Goal: Task Accomplishment & Management: Manage account settings

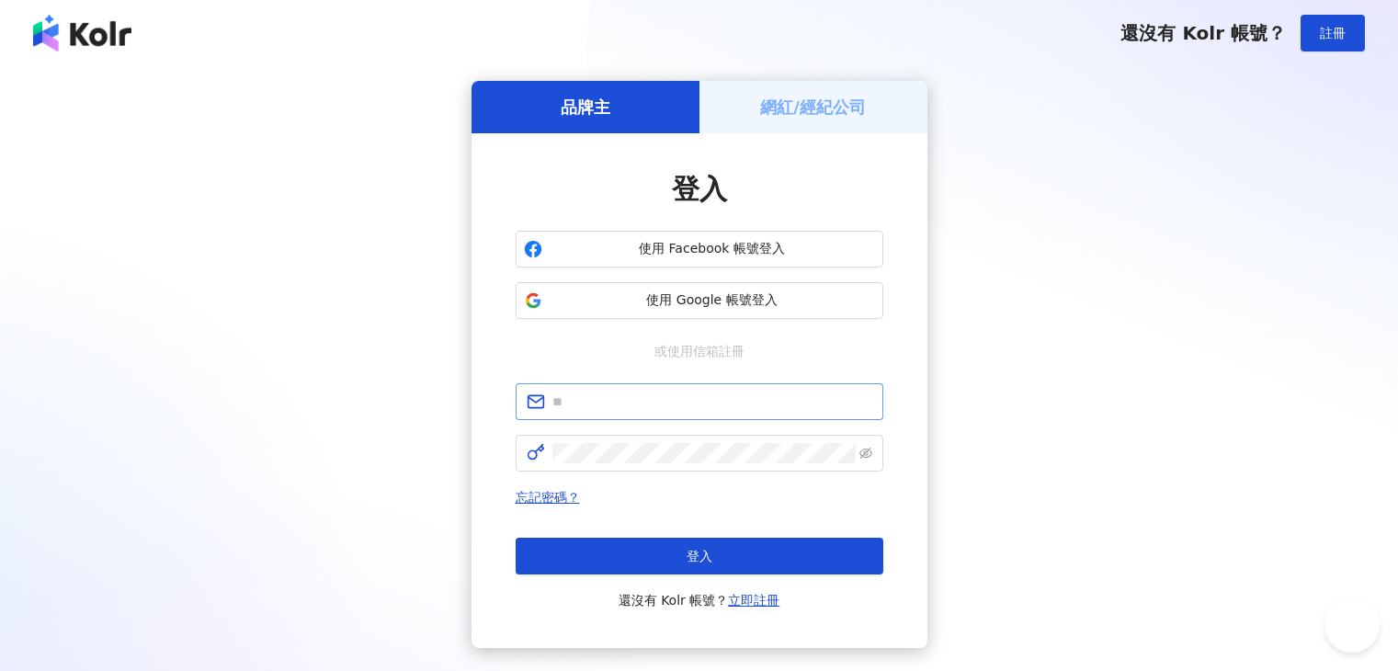
click at [638, 395] on input "text" at bounding box center [712, 402] width 320 height 20
type input "**********"
click at [618, 464] on span at bounding box center [700, 453] width 368 height 37
click button "登入" at bounding box center [700, 556] width 368 height 37
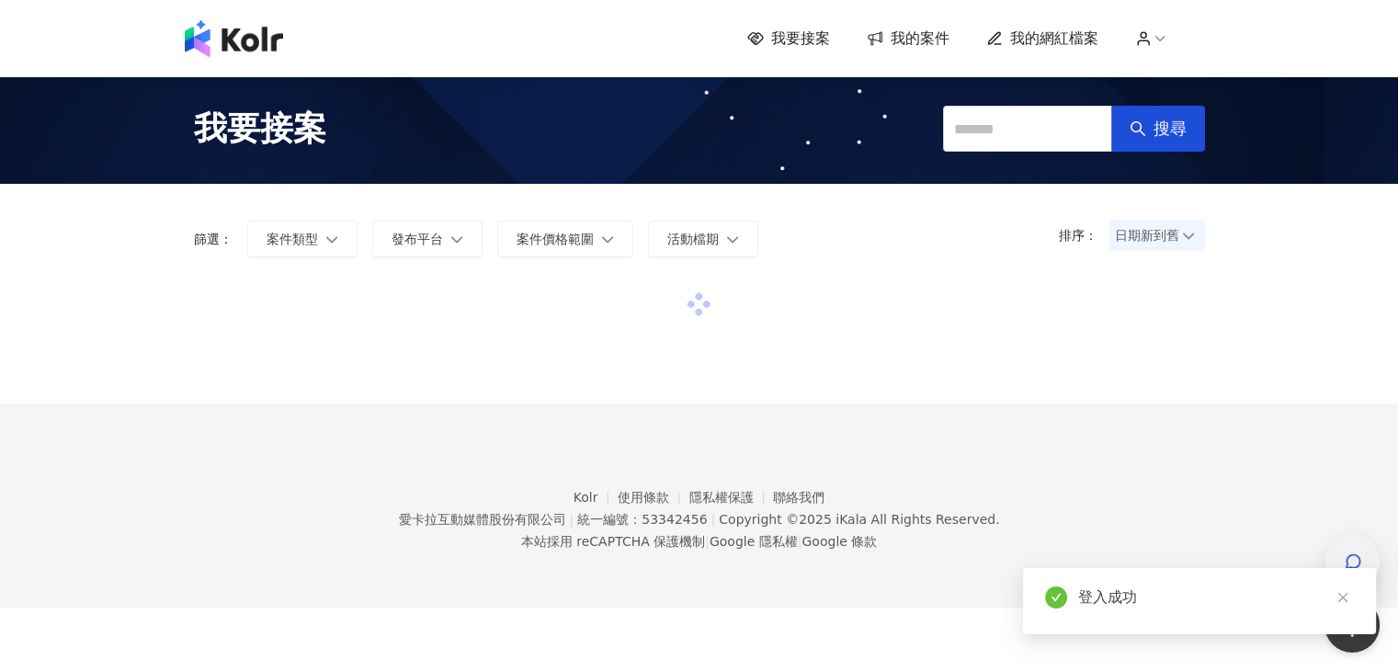
click at [1340, 553] on div "button" at bounding box center [1352, 561] width 24 height 41
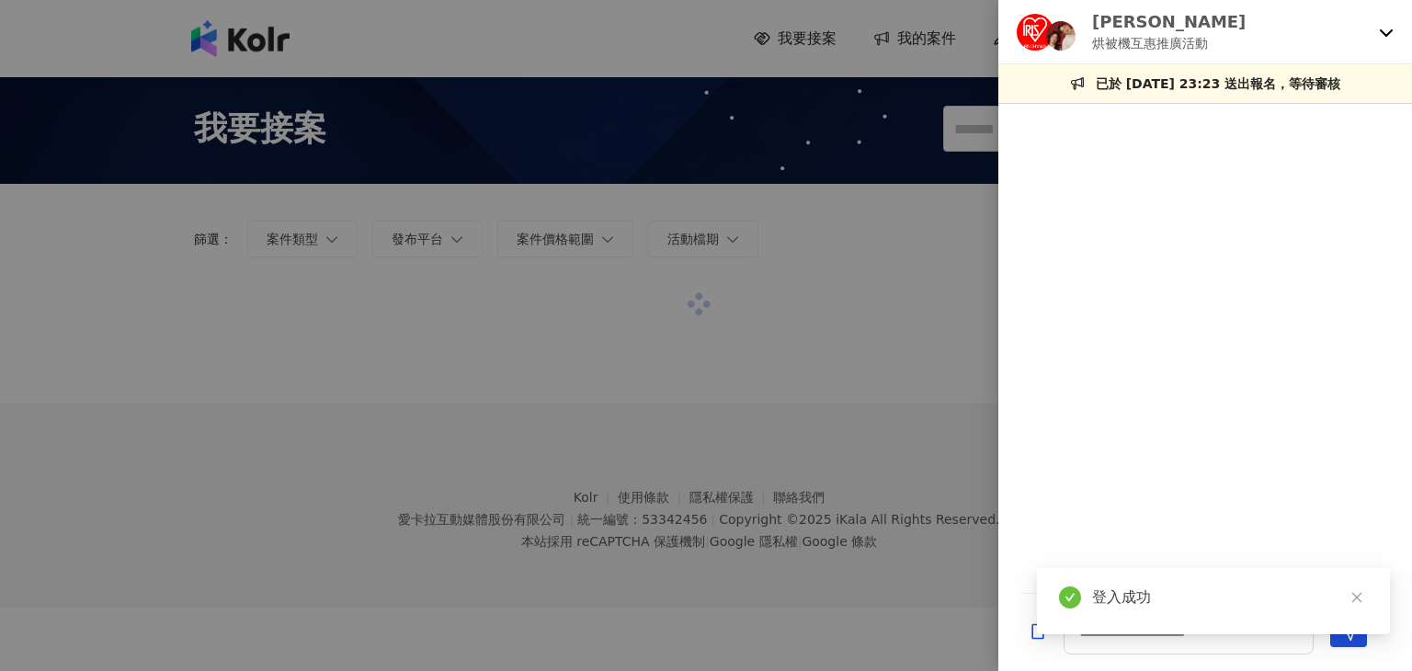
click at [1371, 40] on div "[PERSON_NAME] 烘被機互惠推廣活動" at bounding box center [1205, 32] width 414 height 64
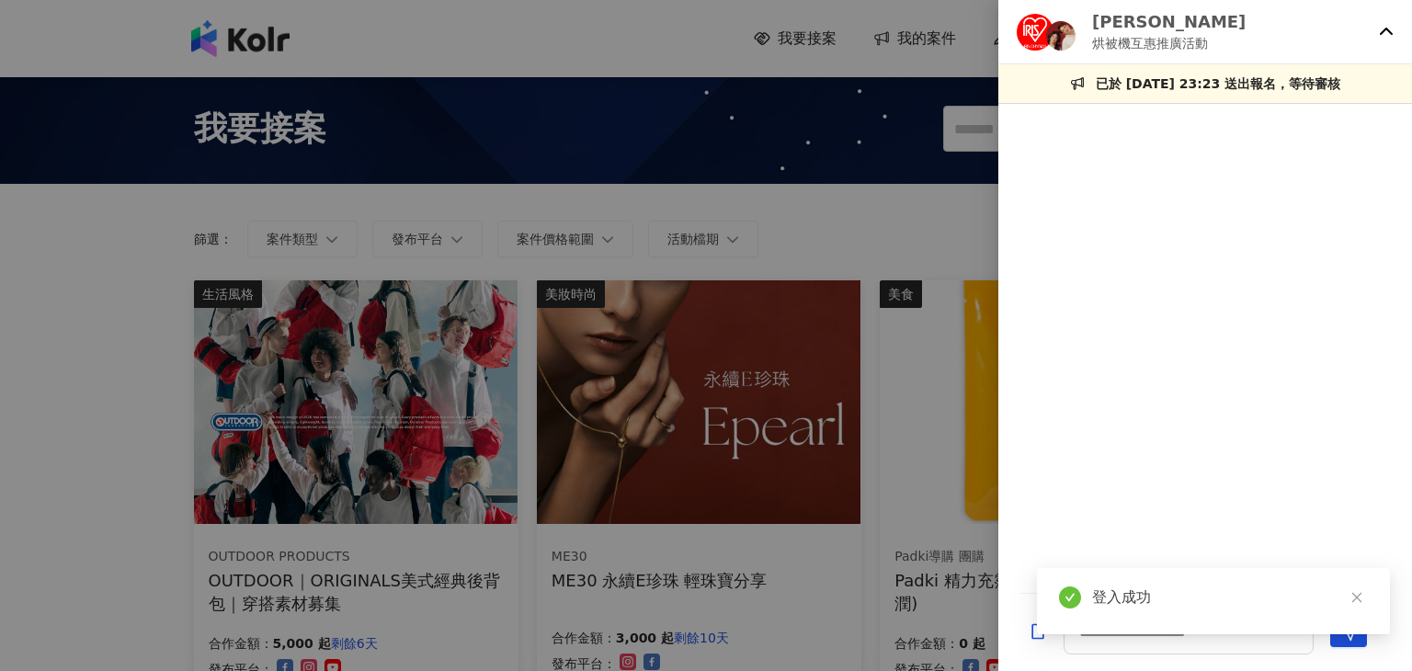
click at [1395, 40] on div "[PERSON_NAME] 烘被機互惠推廣活動" at bounding box center [1205, 32] width 414 height 64
click at [1334, 53] on div "[PERSON_NAME] 烘被機互惠推廣活動" at bounding box center [1205, 32] width 414 height 64
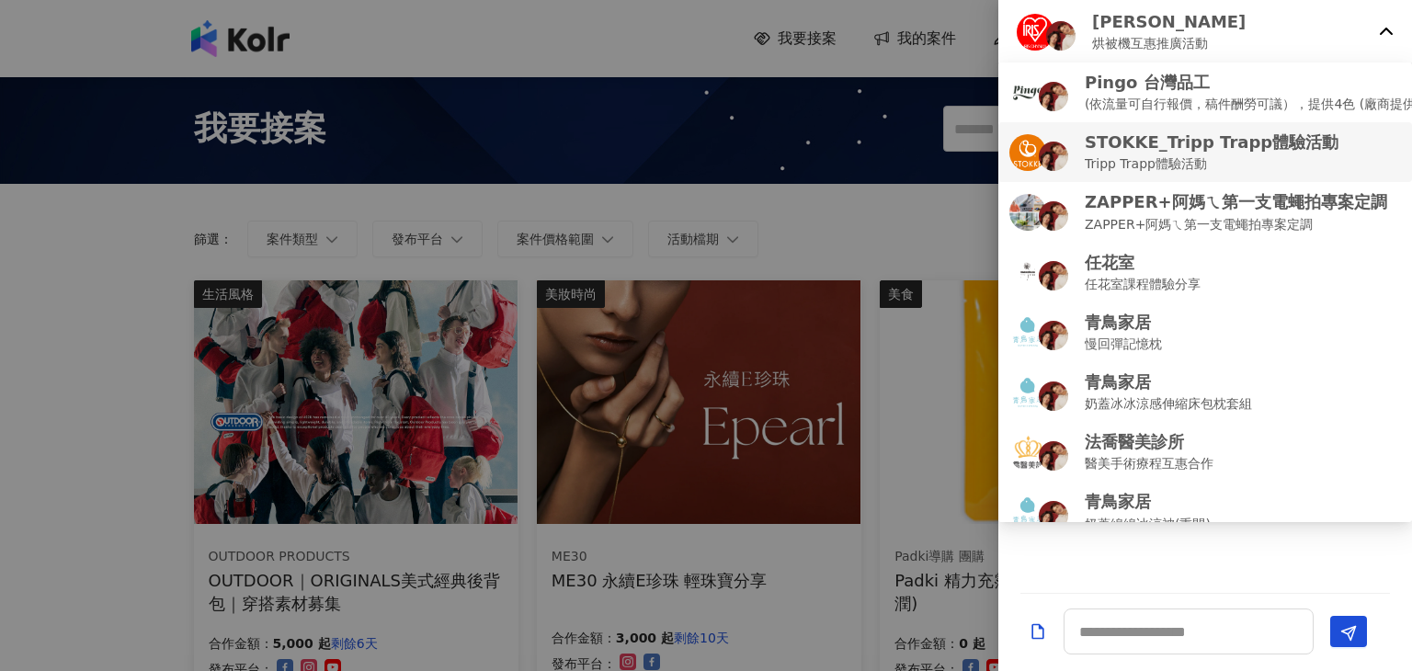
click at [1195, 168] on p "Tripp Trapp體驗活動" at bounding box center [1211, 163] width 254 height 20
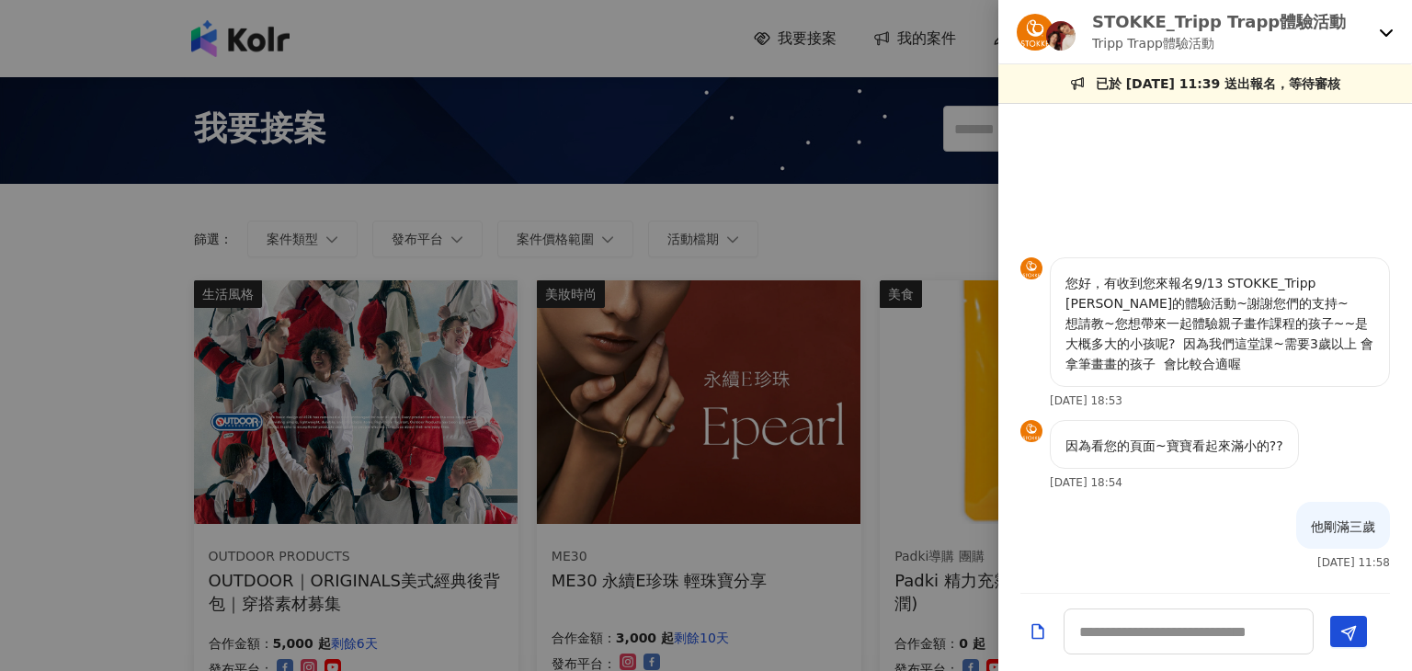
click at [746, 219] on div at bounding box center [706, 335] width 1412 height 671
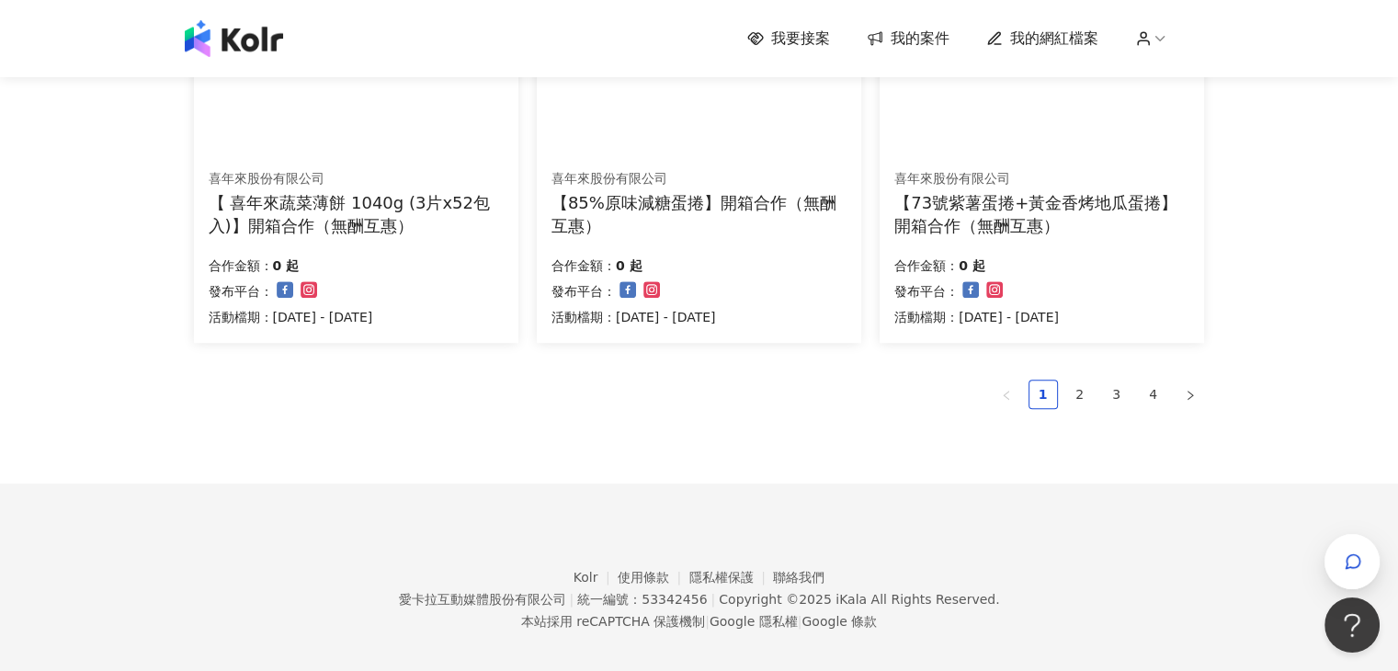
scroll to position [1287, 0]
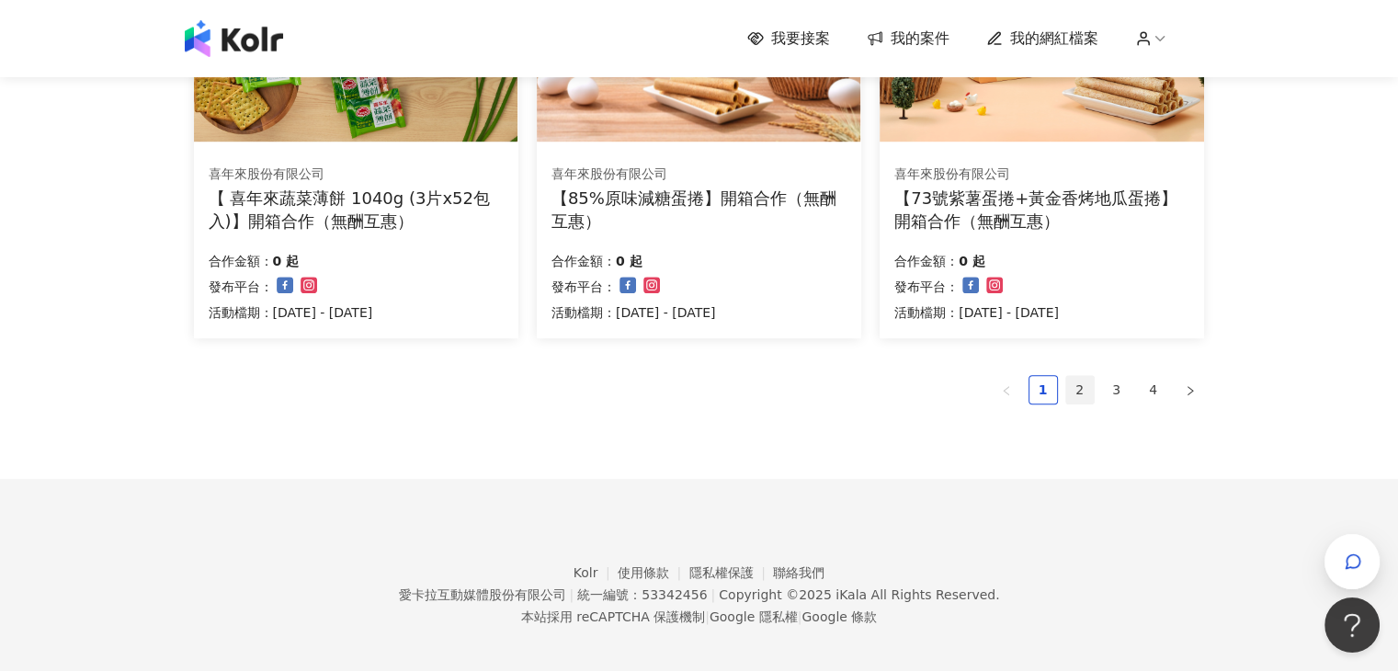
click at [1073, 400] on link "2" at bounding box center [1080, 390] width 28 height 28
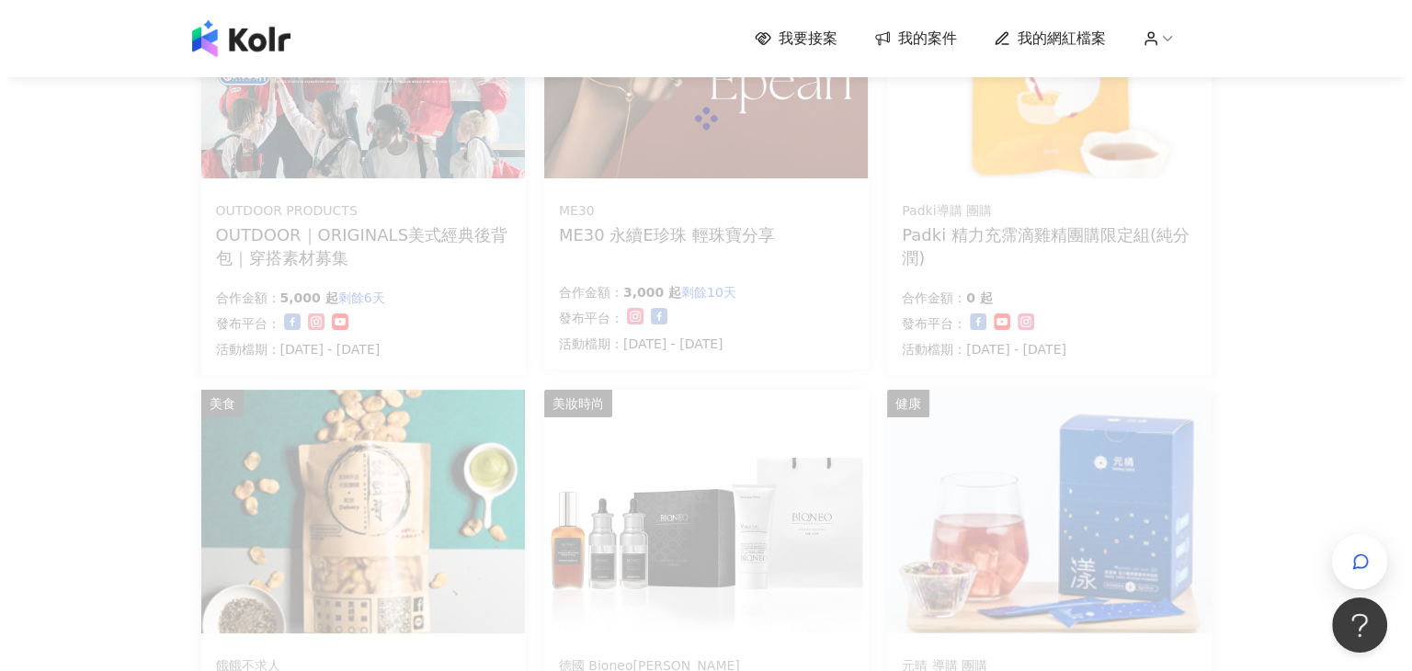
scroll to position [287, 0]
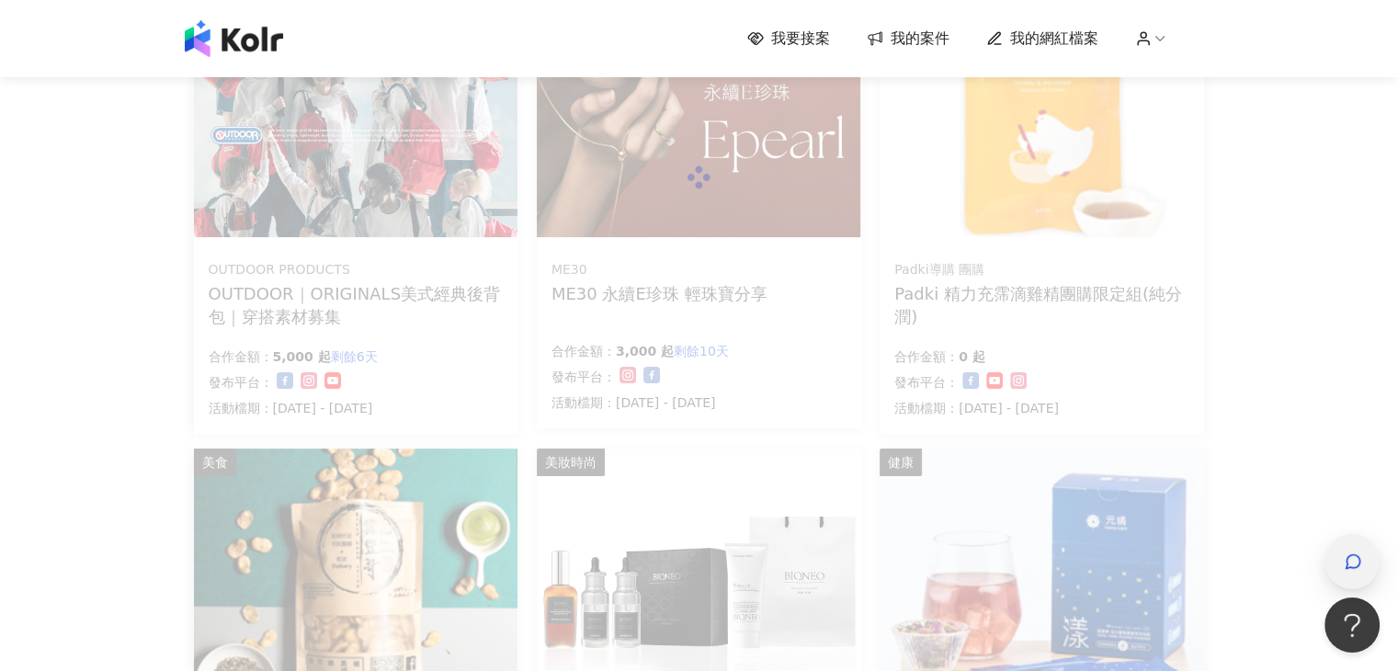
click at [1368, 551] on div "button" at bounding box center [1351, 561] width 55 height 55
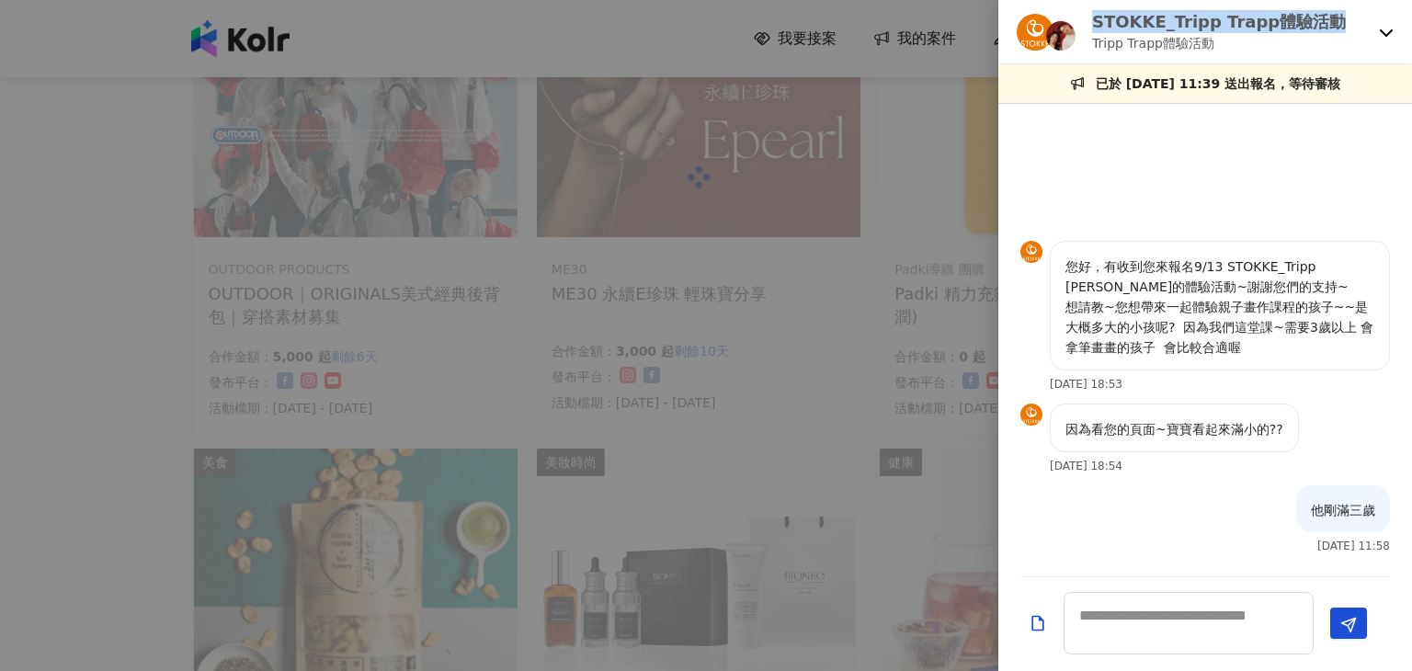
drag, startPoint x: 1091, startPoint y: 23, endPoint x: 1345, endPoint y: 28, distance: 254.6
click at [1345, 28] on div "STOKKE_Tripp Trapp體驗活動 Tripp Trapp體驗活動" at bounding box center [1193, 31] width 355 height 43
copy p "STOKKE_Tripp Trapp體驗活動"
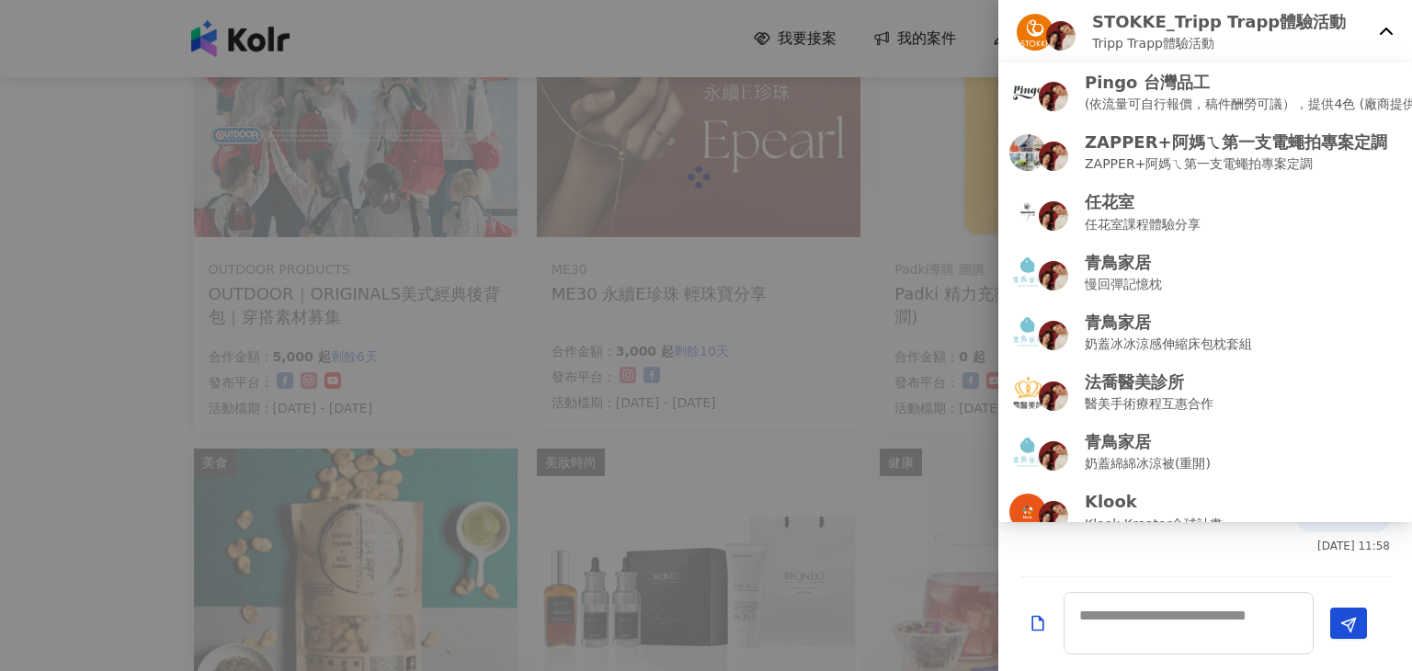
click at [882, 74] on div at bounding box center [706, 335] width 1412 height 671
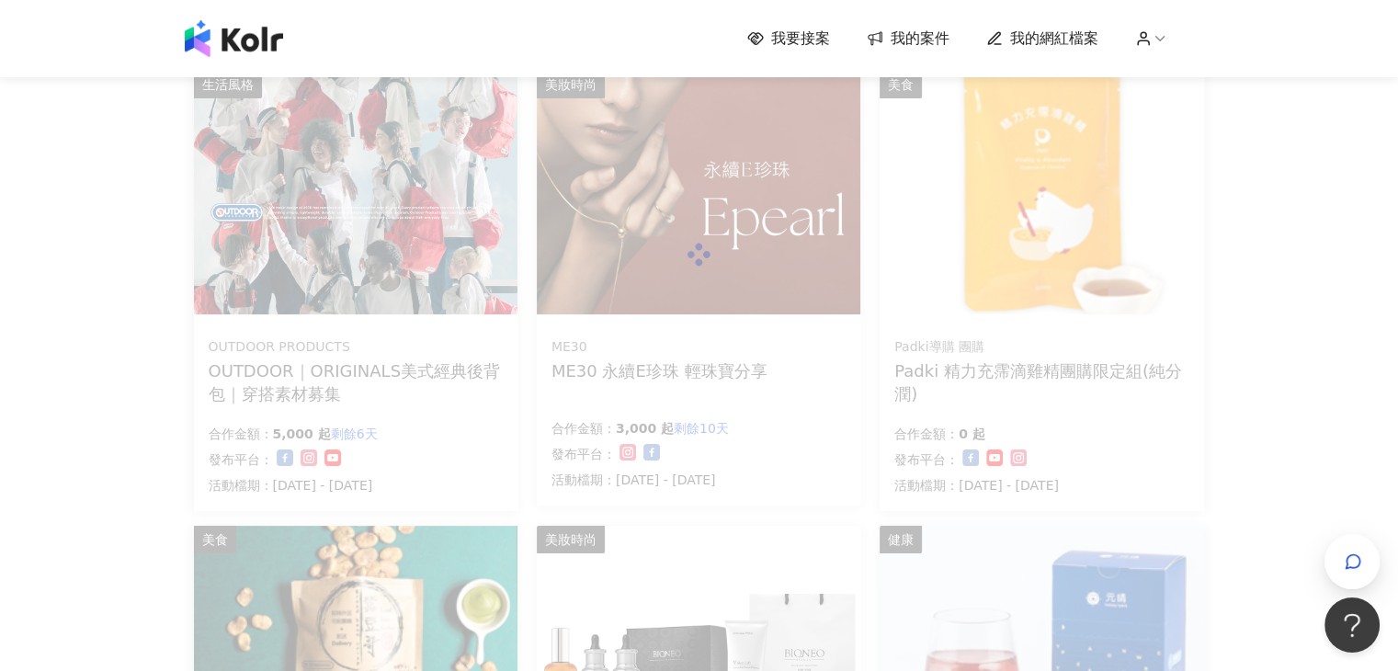
scroll to position [0, 0]
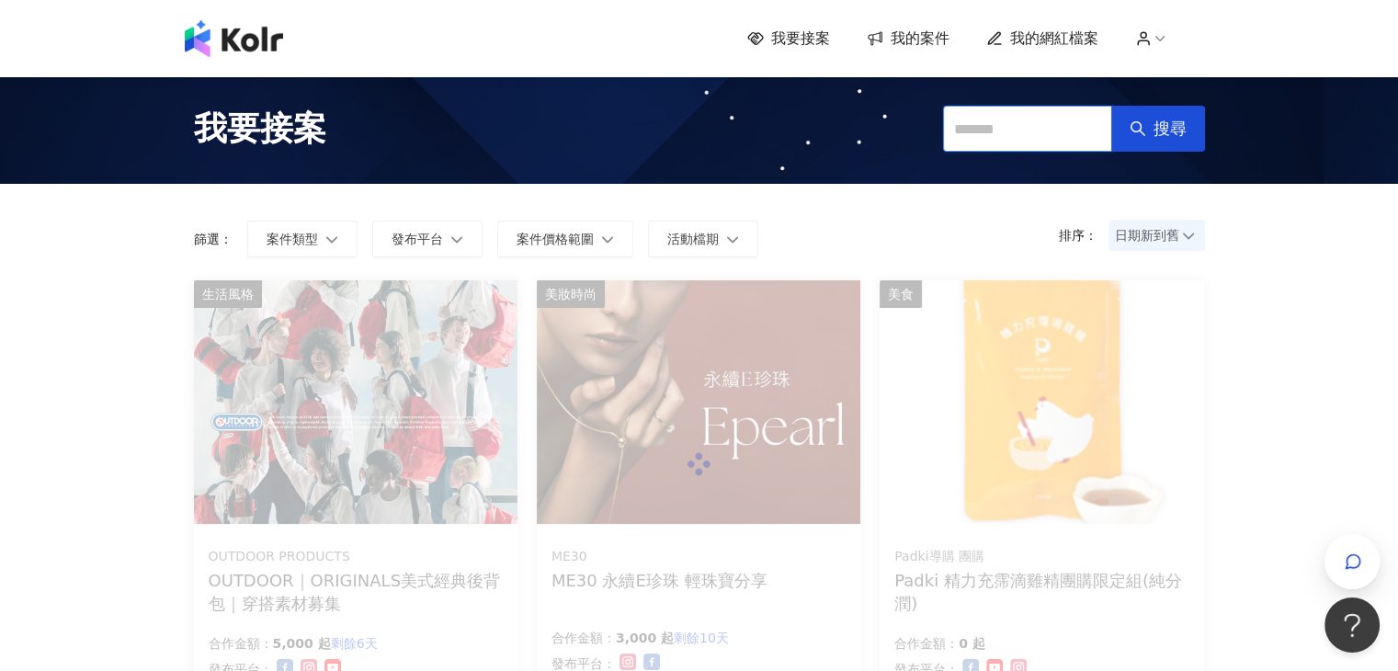
click at [996, 144] on input "text" at bounding box center [1027, 129] width 169 height 46
paste input "**********"
type input "**********"
click at [1182, 130] on span "搜尋" at bounding box center [1169, 129] width 33 height 20
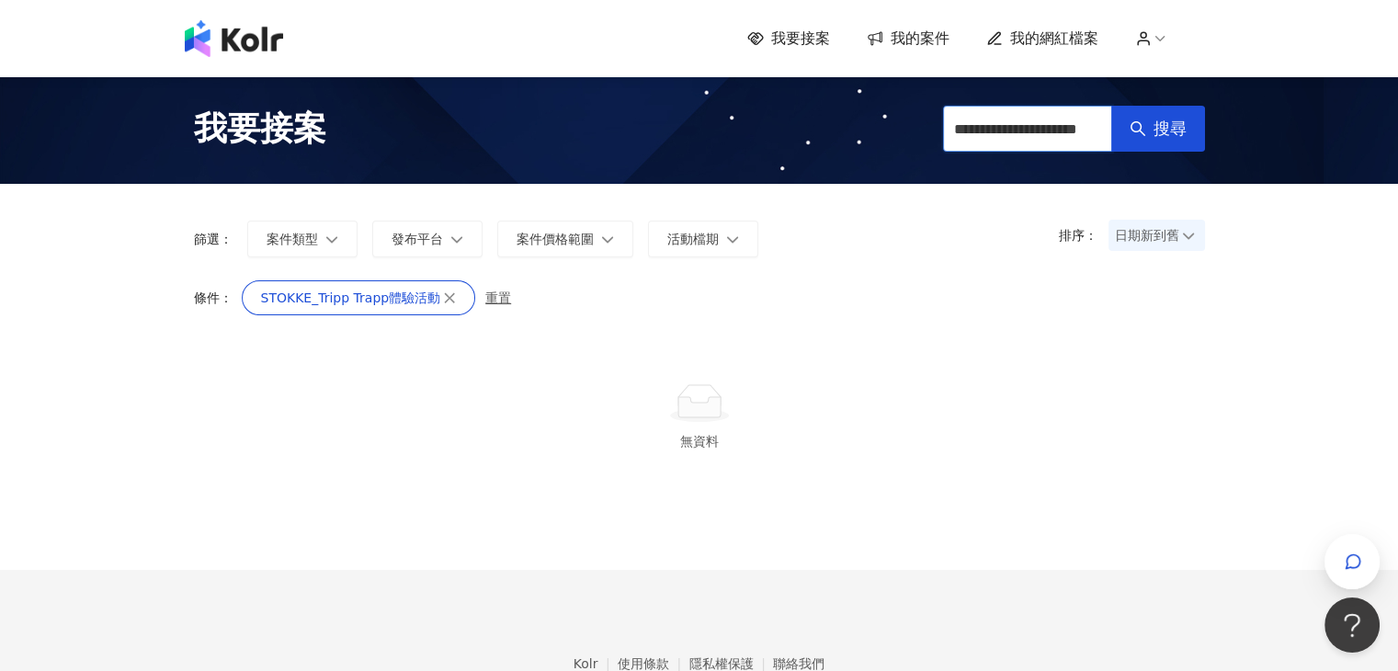
click at [1024, 134] on input "**********" at bounding box center [1027, 129] width 169 height 46
drag, startPoint x: 1040, startPoint y: 130, endPoint x: 1133, endPoint y: 147, distance: 94.5
click at [1133, 147] on span "**********" at bounding box center [1049, 129] width 312 height 46
type input "**********"
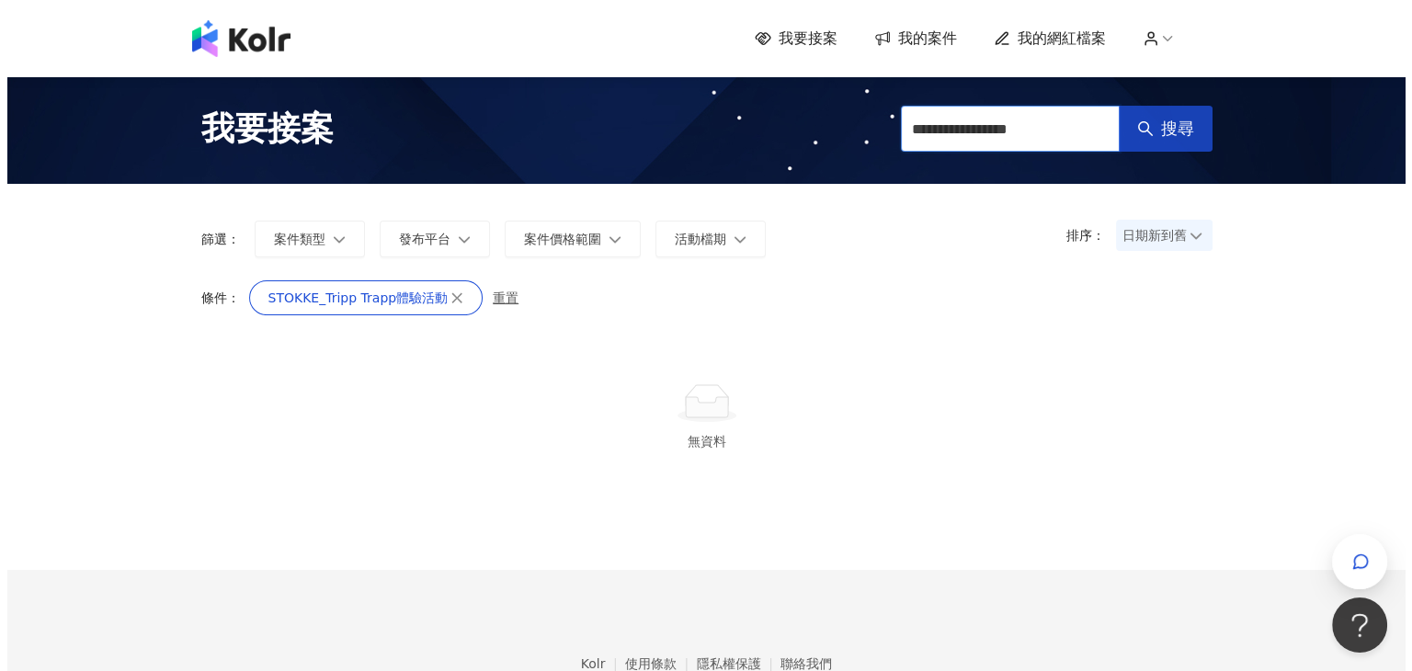
scroll to position [0, 0]
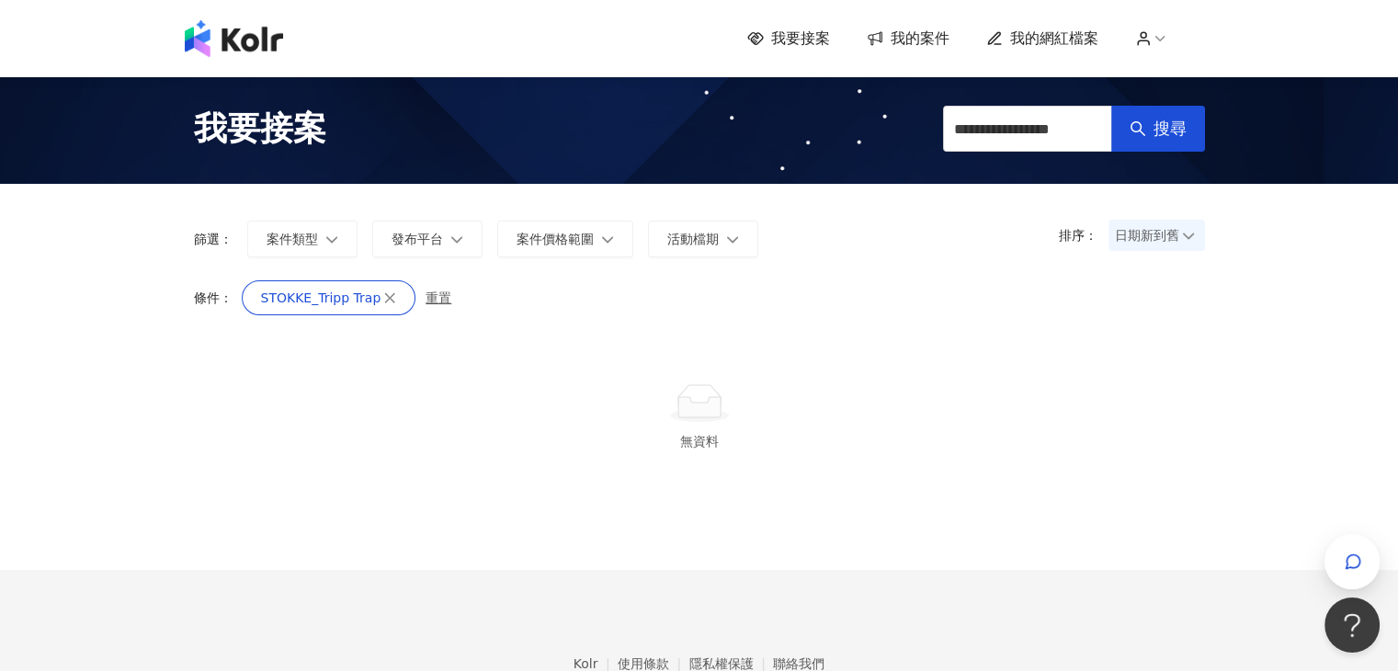
click at [1041, 28] on span "我的網紅檔案" at bounding box center [1054, 38] width 88 height 20
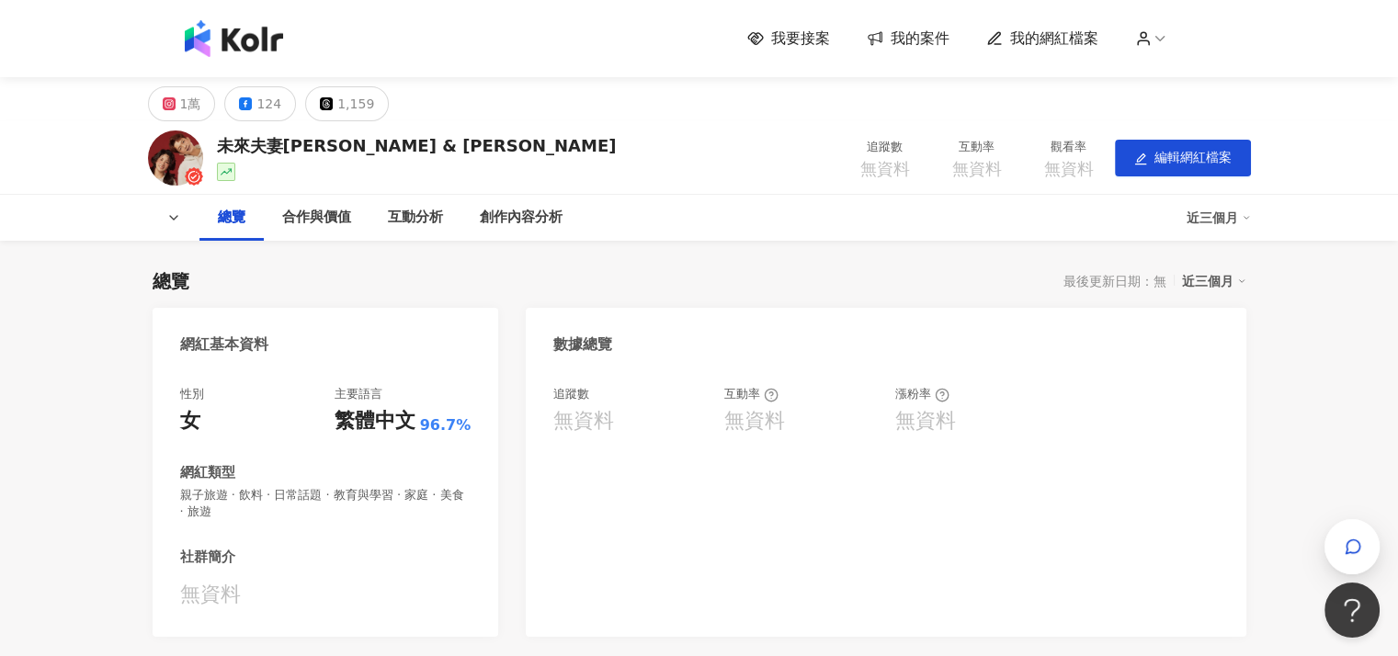
click at [913, 38] on span "我的案件" at bounding box center [920, 38] width 59 height 20
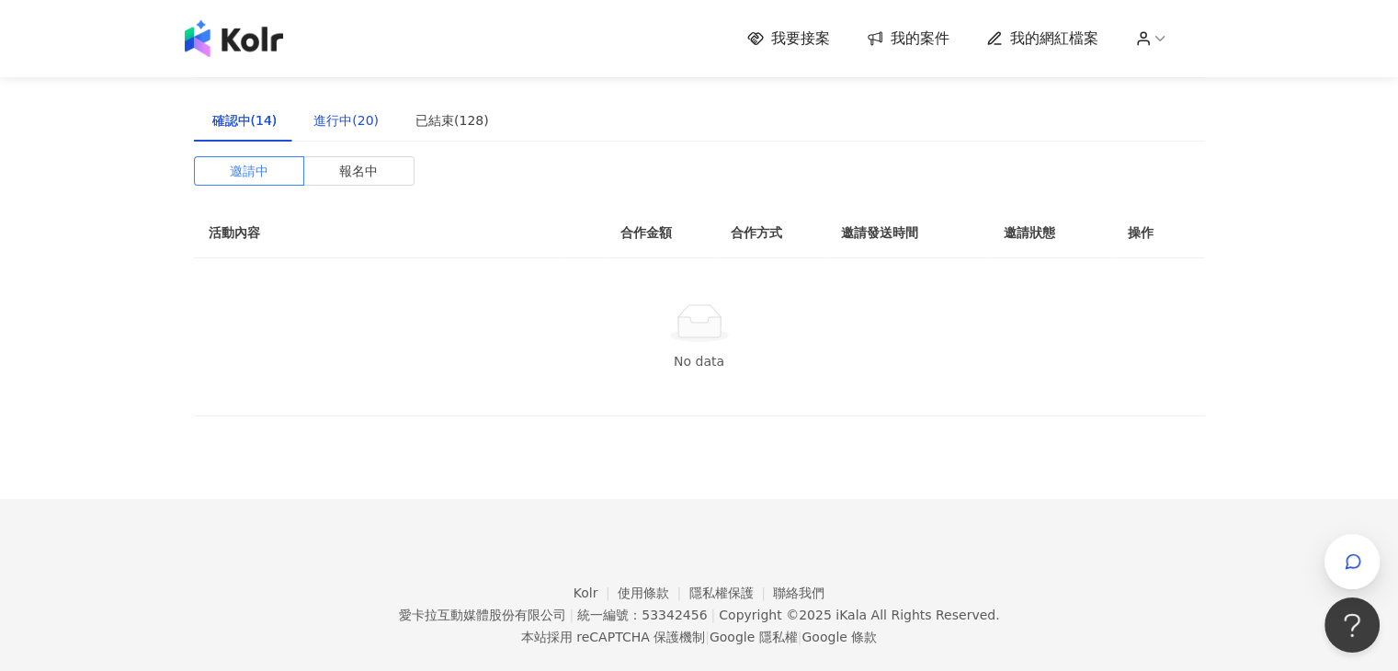
click at [336, 119] on div "進行中(20)" at bounding box center [345, 120] width 65 height 20
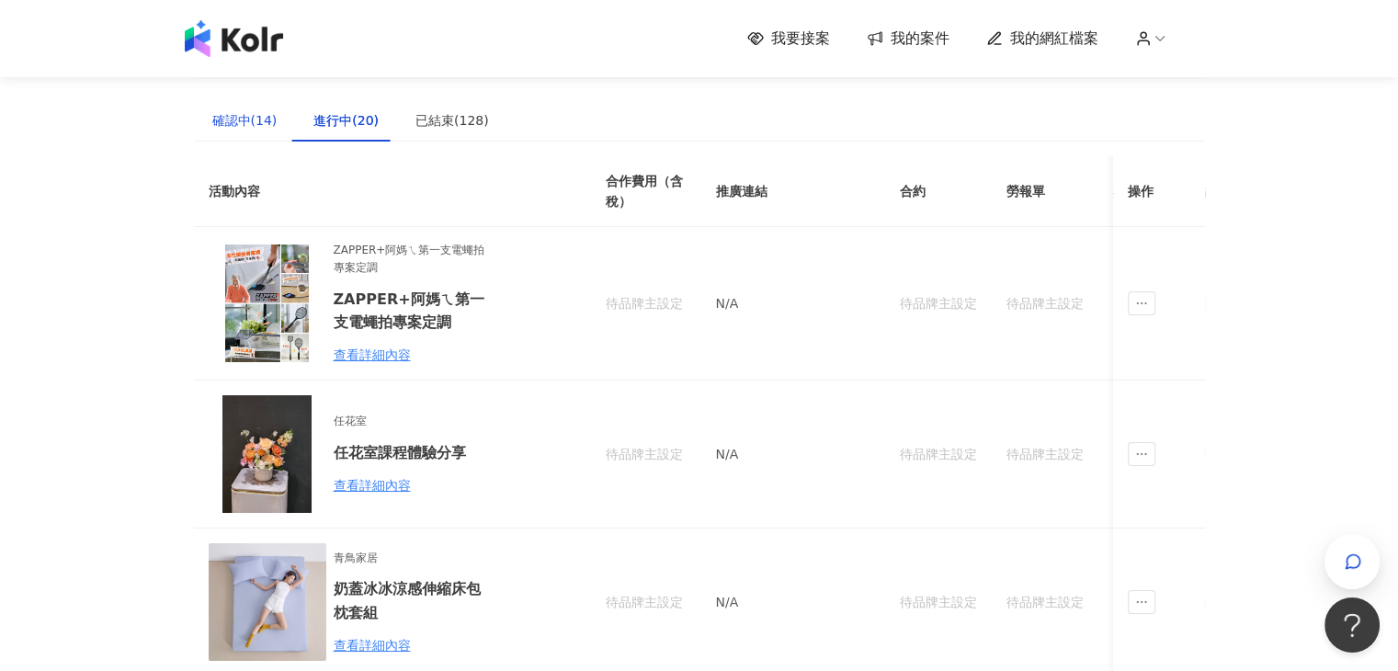
click at [262, 119] on div "確認中(14)" at bounding box center [244, 120] width 65 height 20
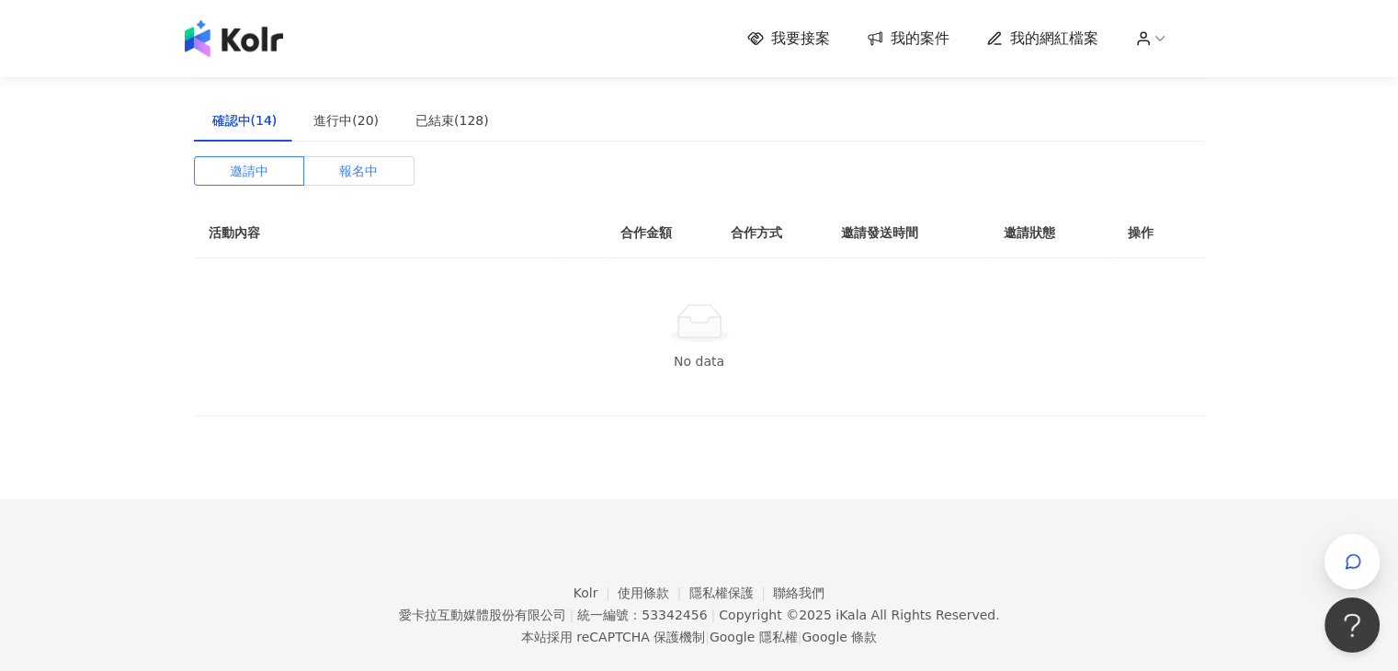
click at [346, 170] on span "報名中" at bounding box center [358, 171] width 39 height 28
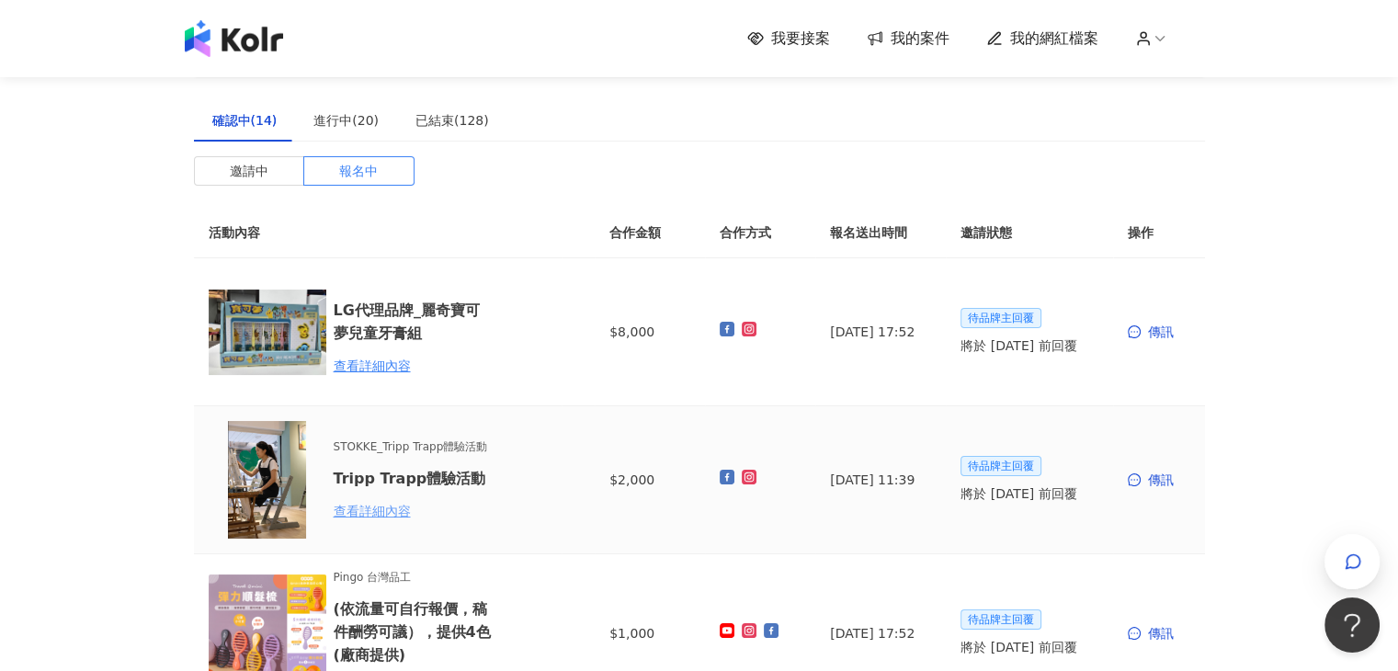
click at [385, 510] on div "查看詳細內容" at bounding box center [414, 511] width 161 height 20
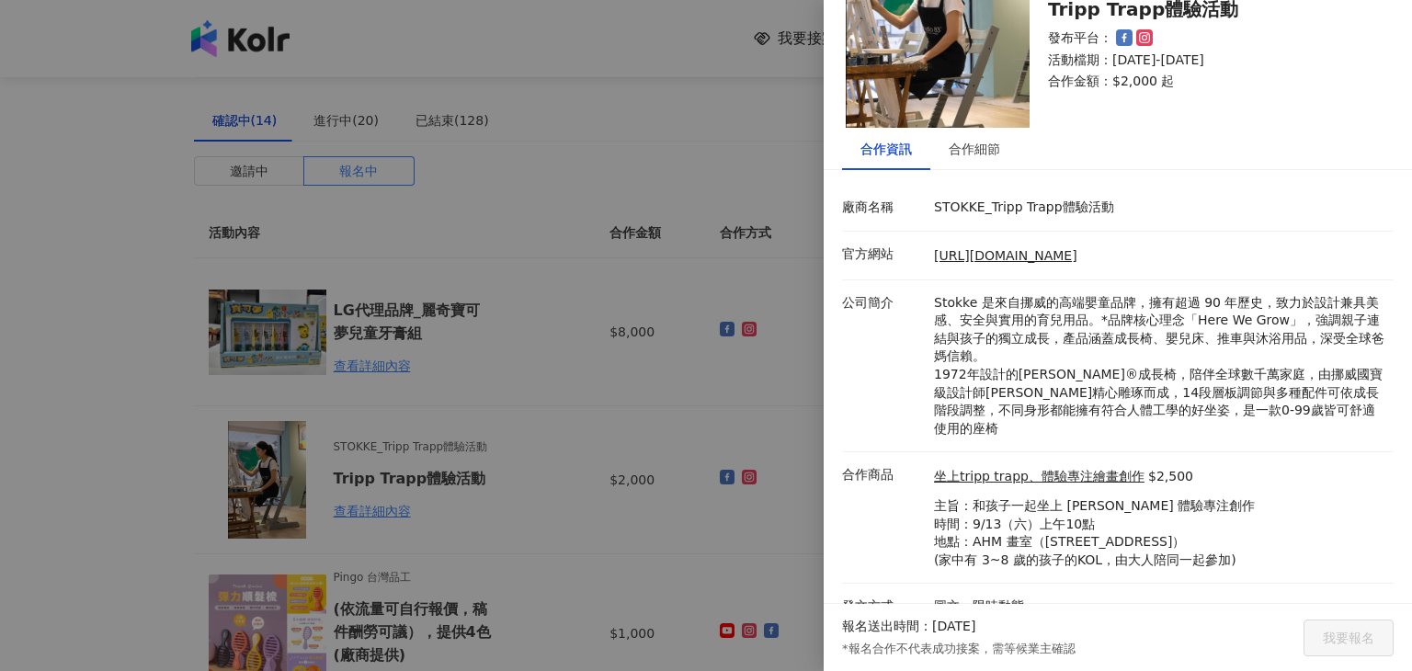
scroll to position [85, 0]
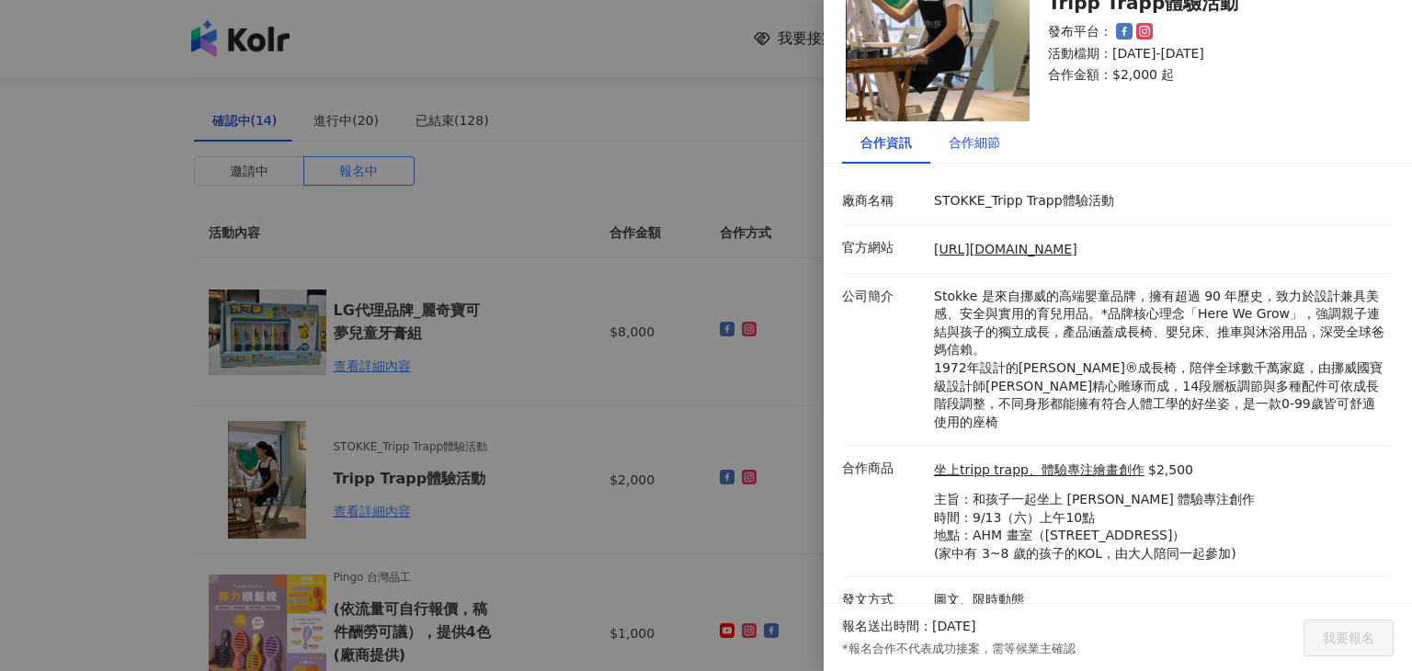
click at [993, 148] on div "合作細節" at bounding box center [973, 142] width 51 height 20
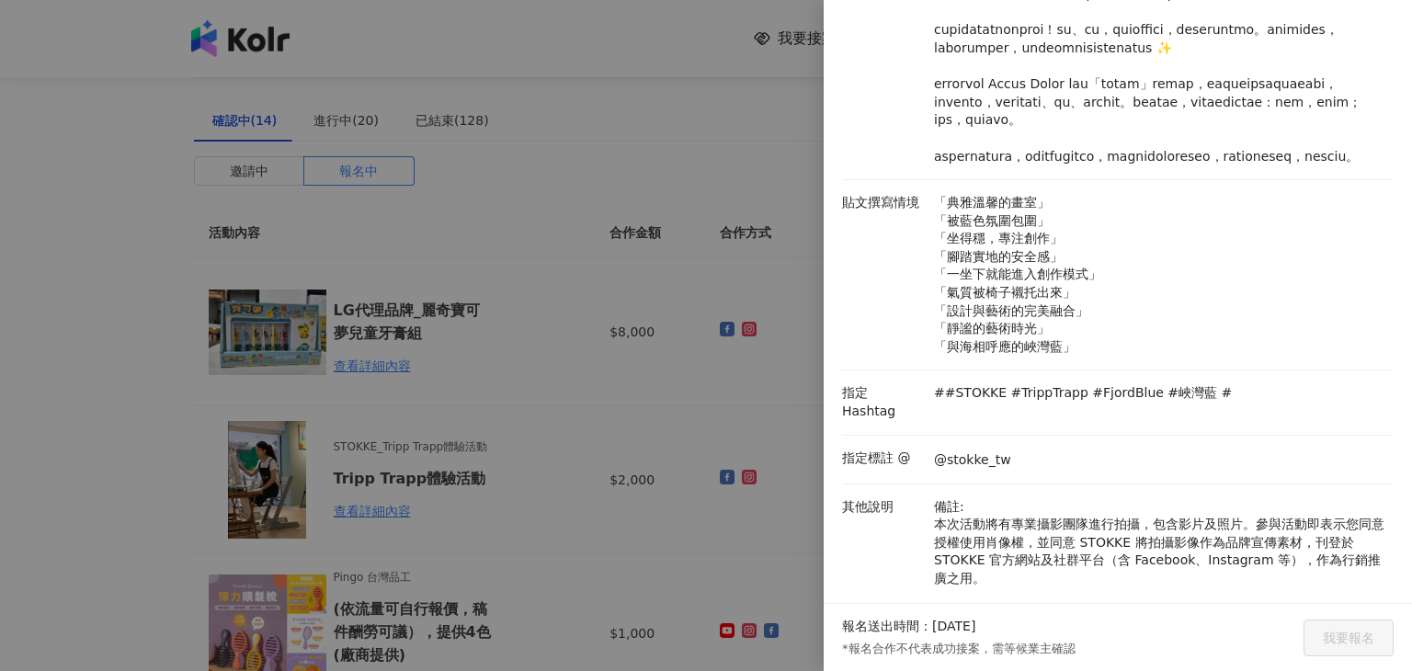
drag, startPoint x: 1029, startPoint y: 243, endPoint x: 1264, endPoint y: 595, distance: 422.9
click at [1264, 595] on div "必須撰寫文字 貼文撰寫情境 「典雅溫馨的畫室」 「被藍色氛圍包圍」 「坐得穩，專注創作」 「腳踏實地的安全感」 「一坐下就能進入創作模式」 「氣質被椅子襯托出…" at bounding box center [1117, 239] width 551 height 787
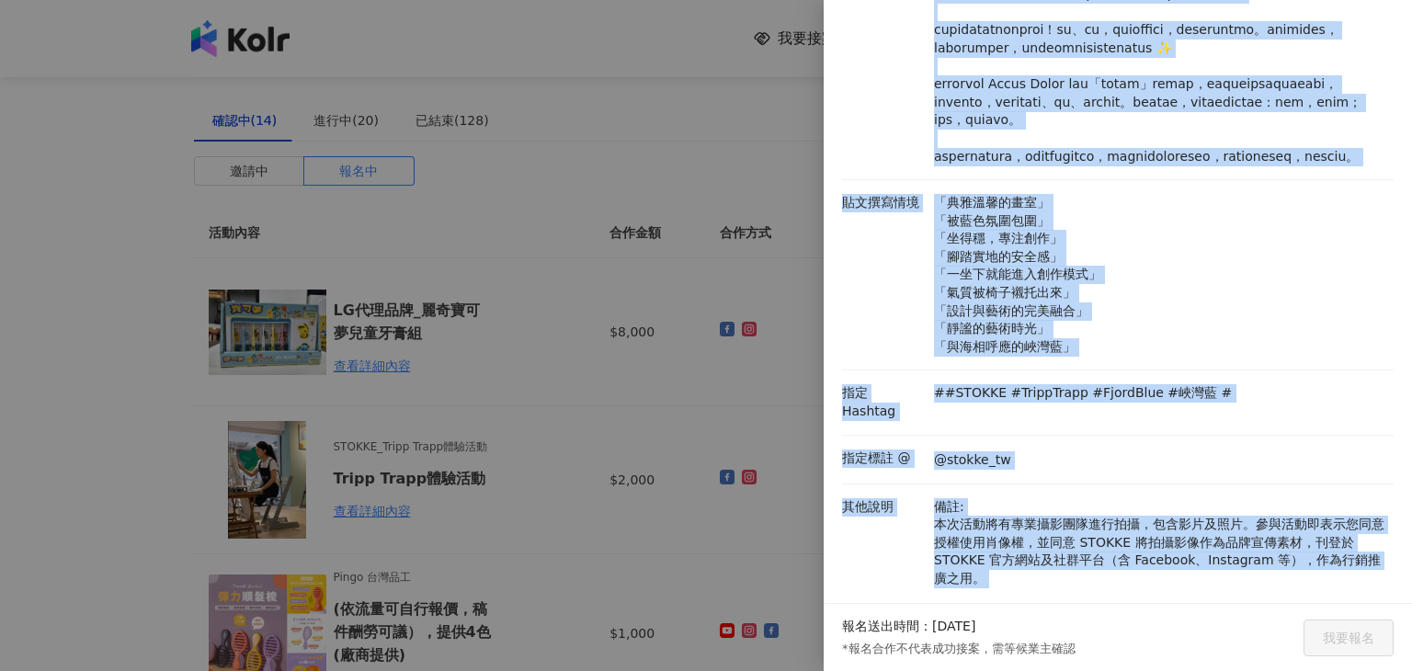
scroll to position [477, 0]
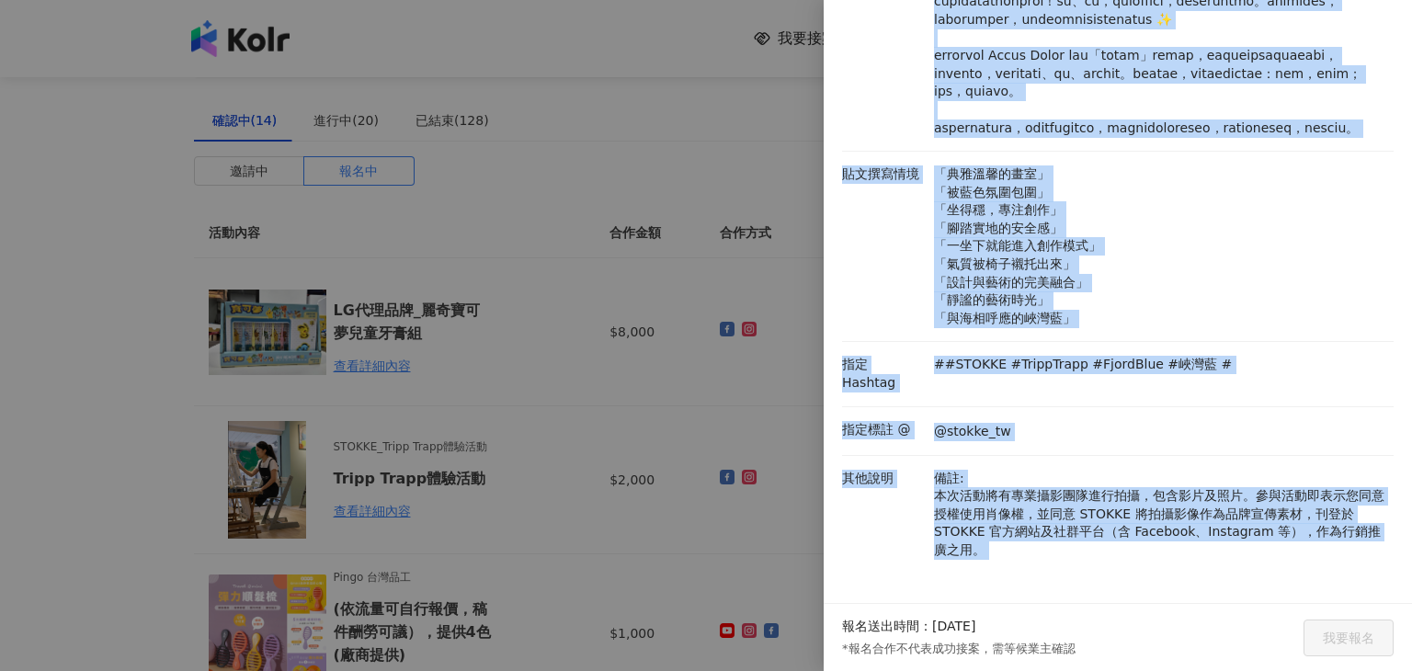
click at [1198, 327] on p "「典雅溫馨的畫室」 「被藍色氛圍包圍」 「坐得穩，專注創作」 「腳踏實地的安全感」 「一坐下就能進入創作模式」 「氣質被椅子襯托出來」 「設計與藝術的完美融合…" at bounding box center [1159, 246] width 450 height 162
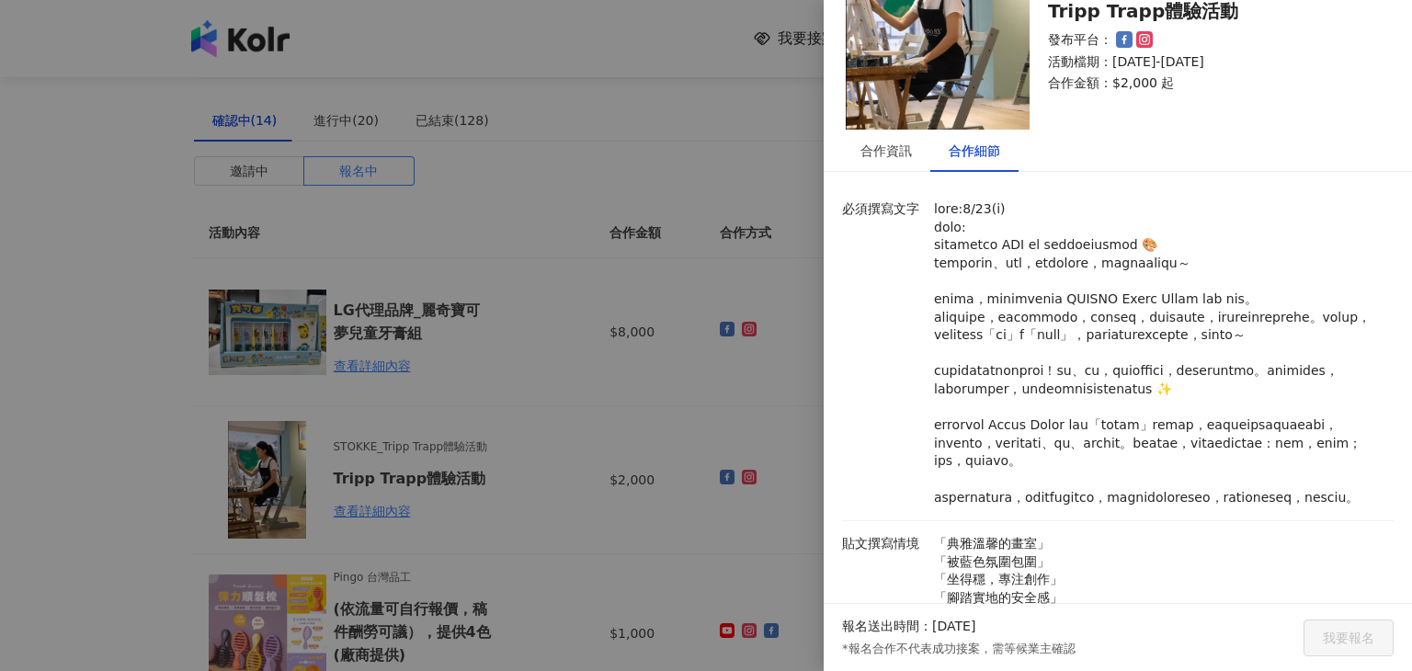
scroll to position [0, 0]
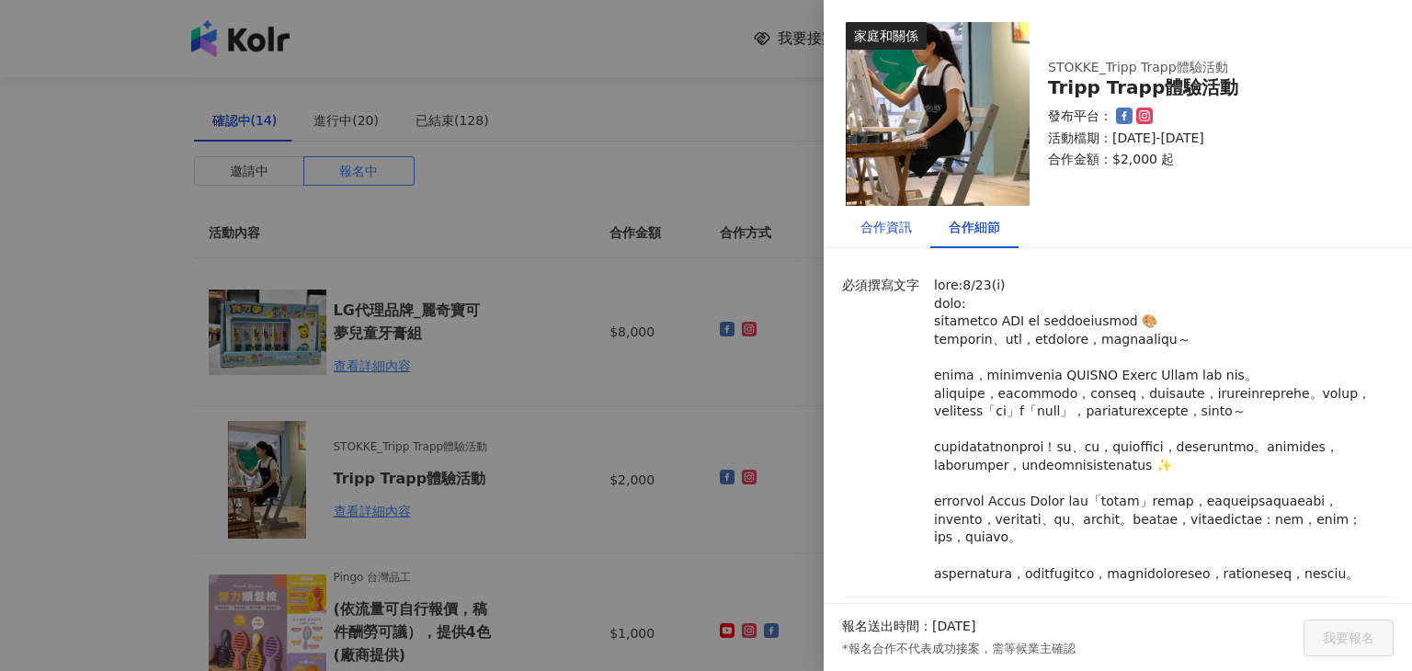
click at [868, 233] on div "合作資訊" at bounding box center [885, 227] width 51 height 20
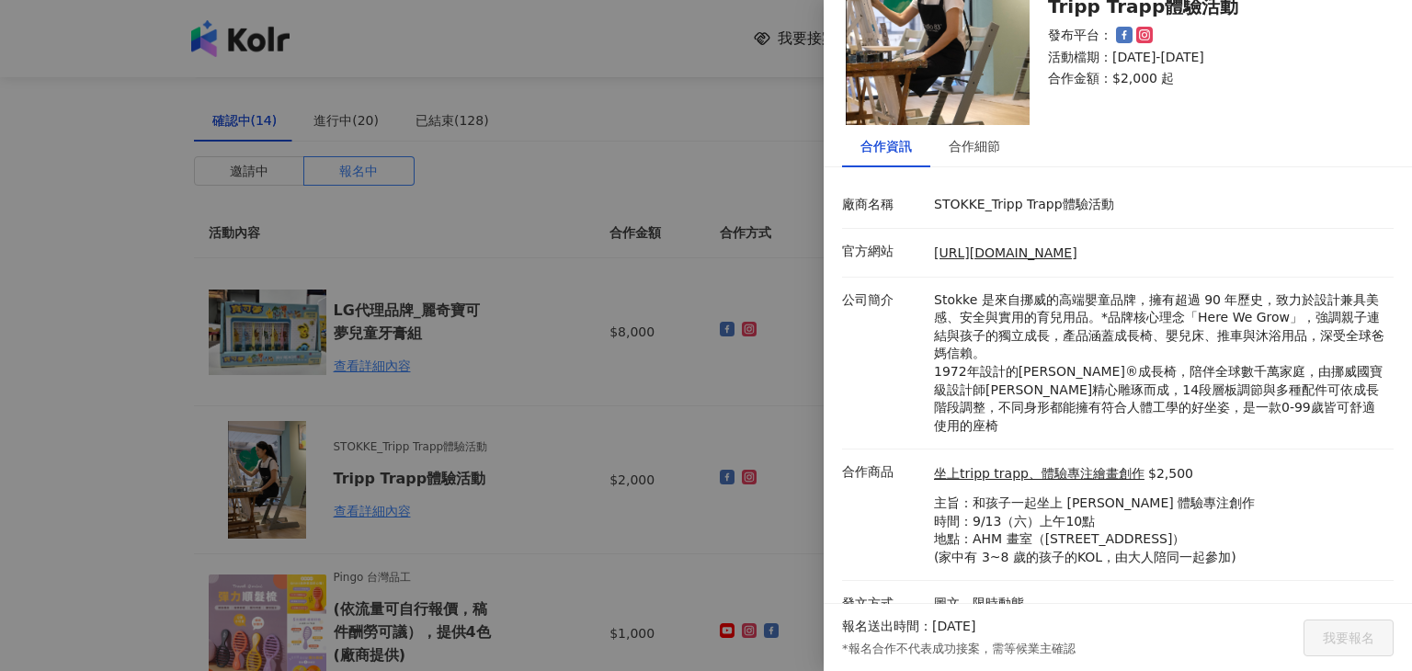
scroll to position [85, 0]
